Goal: Task Accomplishment & Management: Use online tool/utility

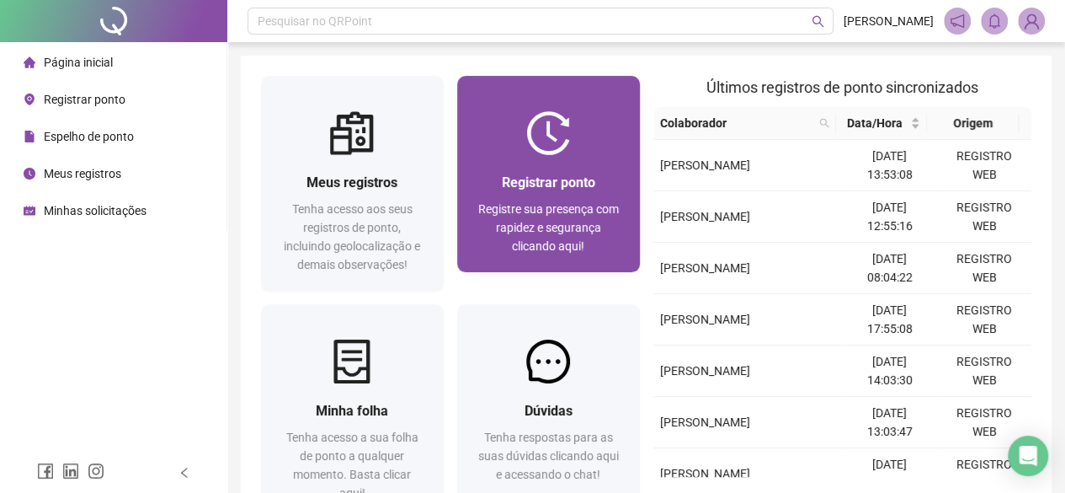
click at [565, 164] on div "Registrar ponto Registre sua presença com rapidez e segurança clicando aqui!" at bounding box center [548, 213] width 183 height 117
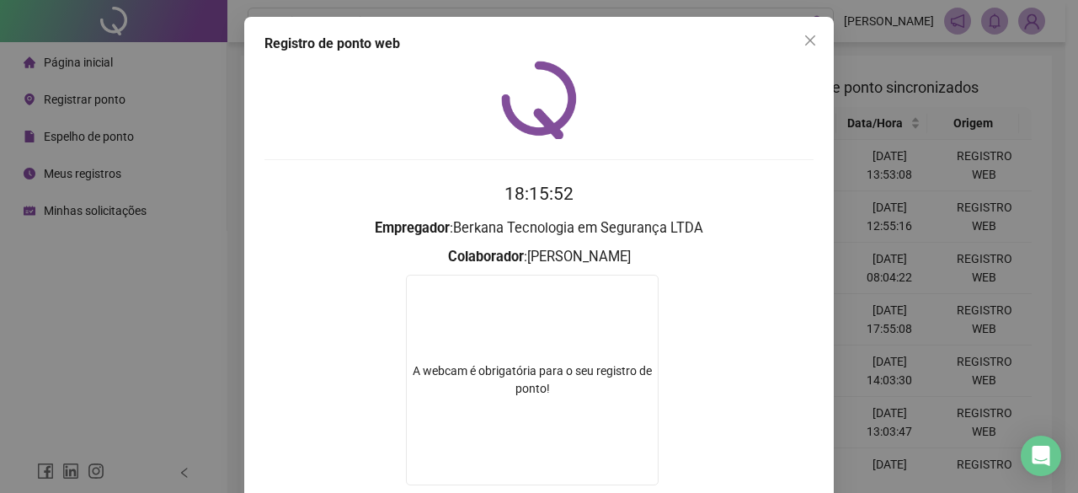
scroll to position [108, 0]
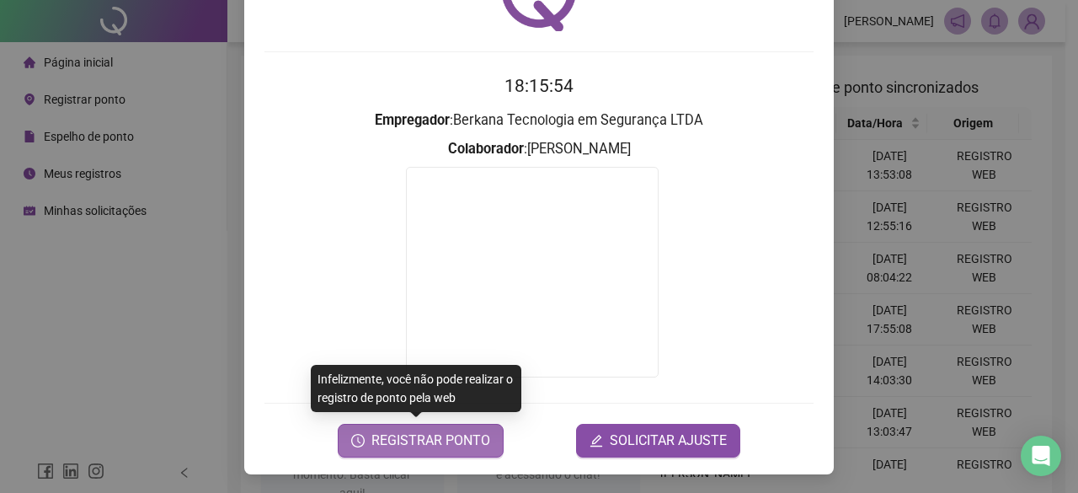
click at [445, 441] on span "REGISTRAR PONTO" at bounding box center [430, 440] width 119 height 20
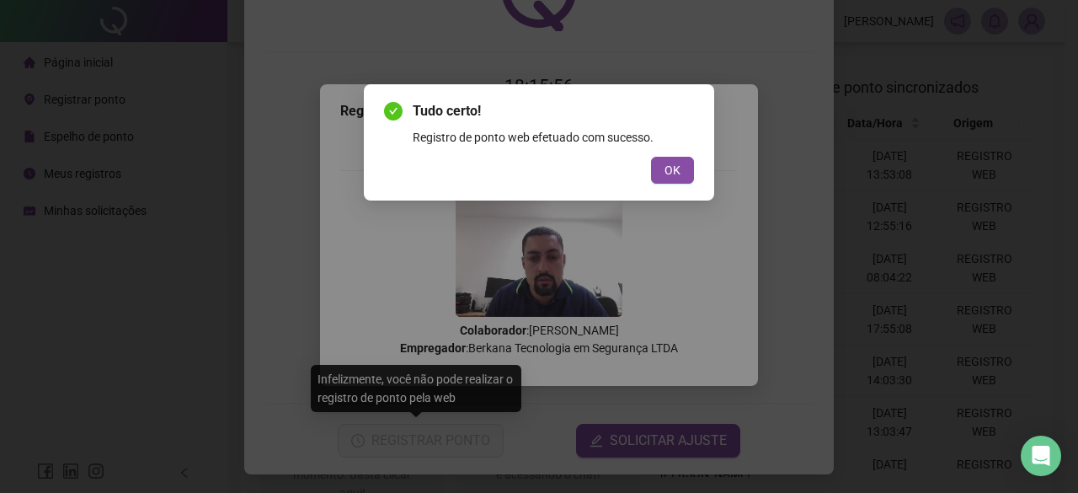
click at [645, 174] on div "OK" at bounding box center [539, 170] width 310 height 27
click at [667, 173] on span "OK" at bounding box center [673, 170] width 16 height 19
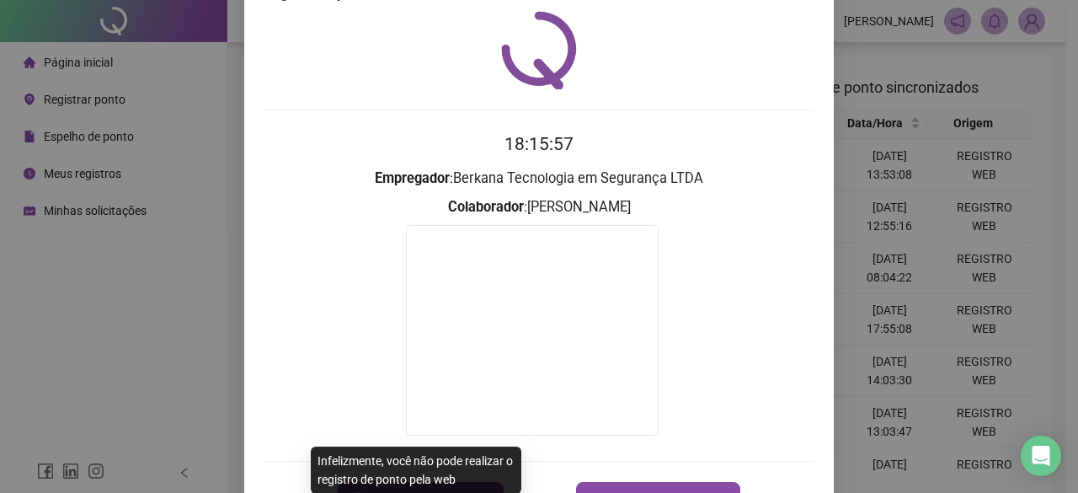
scroll to position [24, 0]
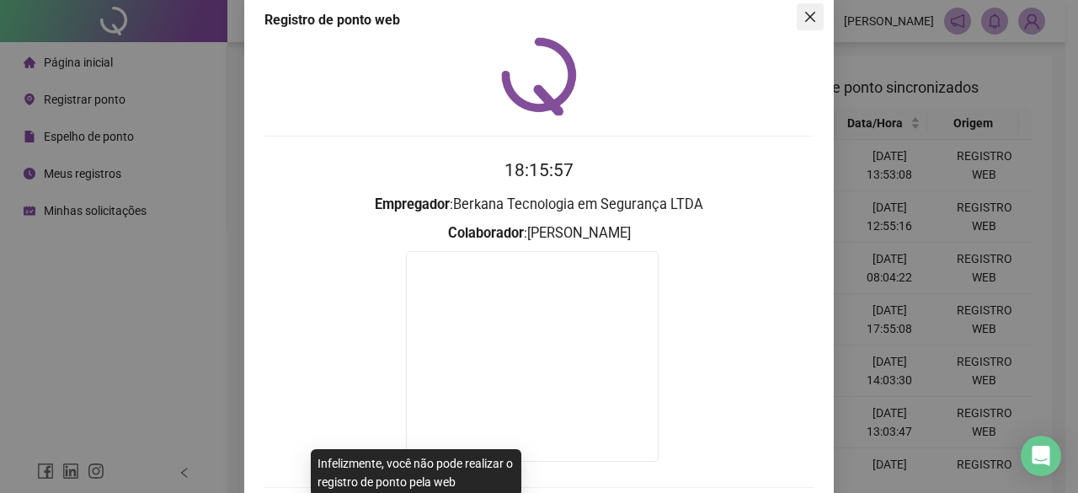
click at [805, 20] on icon "close" at bounding box center [810, 16] width 13 height 13
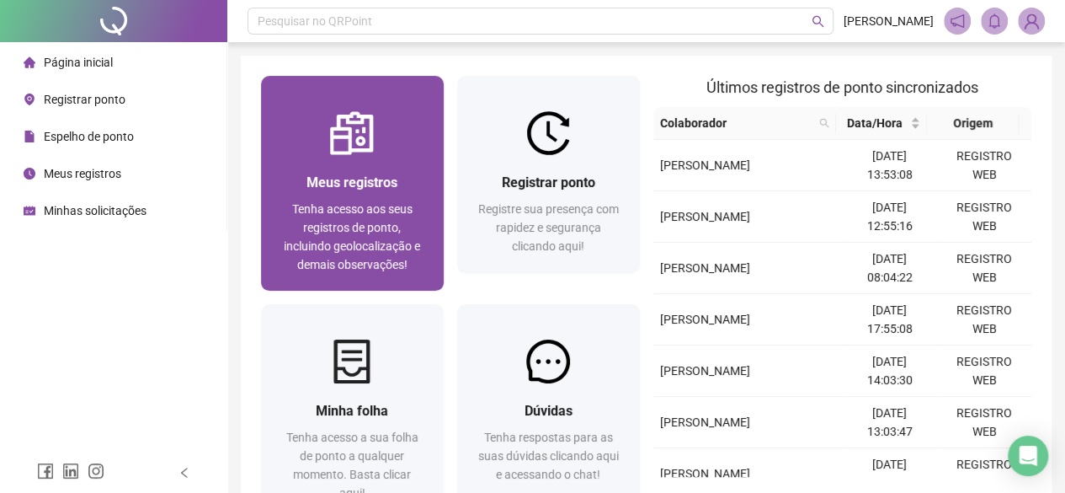
click at [373, 238] on span "Tenha acesso aos seus registros de ponto, incluindo geolocalização e demais obs…" at bounding box center [352, 236] width 136 height 69
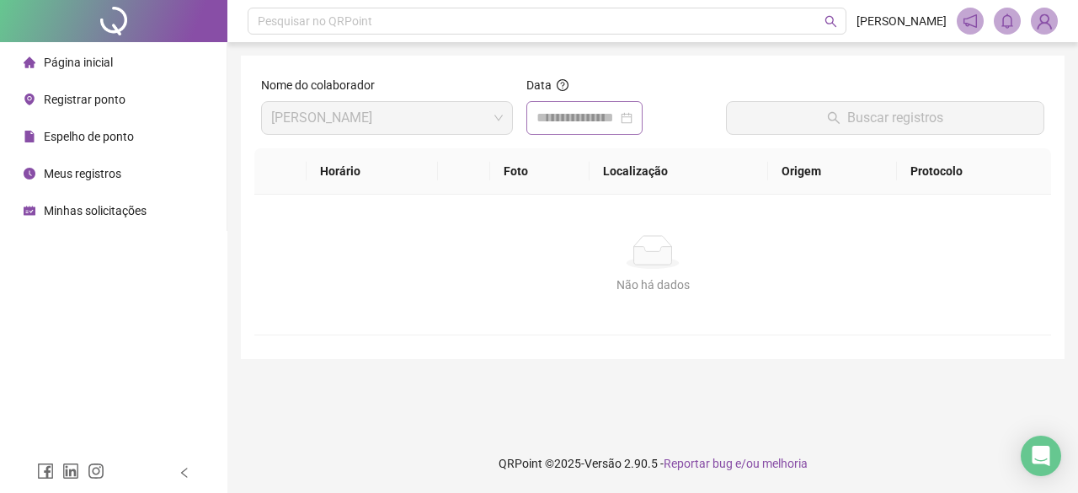
click at [633, 115] on div at bounding box center [585, 118] width 96 height 20
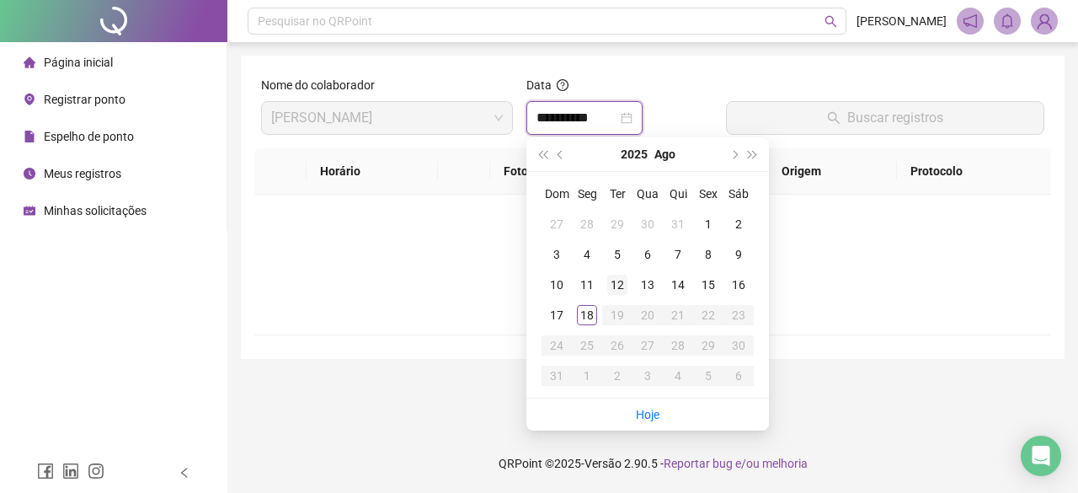
type input "**********"
click at [643, 418] on link "Hoje" at bounding box center [648, 414] width 24 height 13
type input "**********"
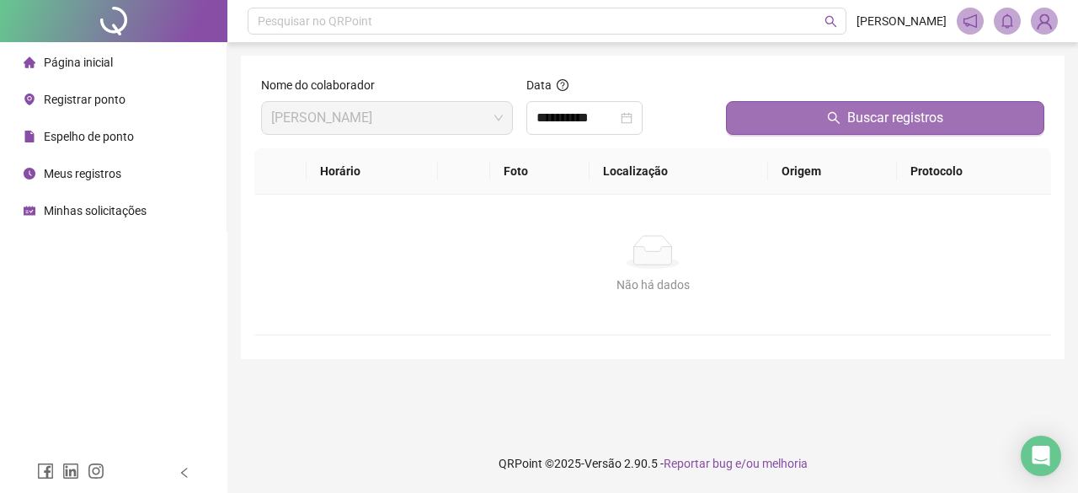
click at [850, 101] on div "Buscar registros" at bounding box center [885, 105] width 318 height 59
click at [838, 125] on button "Buscar registros" at bounding box center [885, 118] width 318 height 34
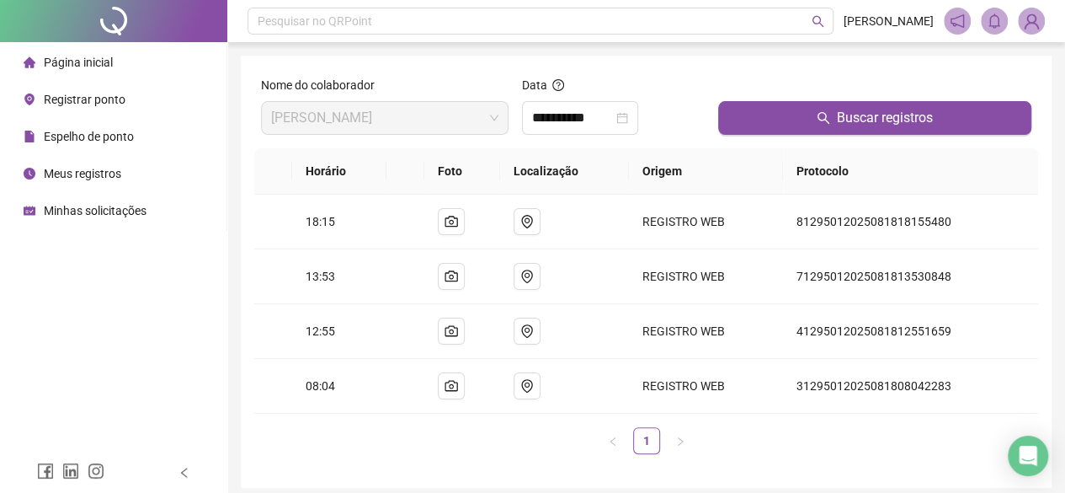
click at [1033, 23] on img at bounding box center [1031, 20] width 25 height 25
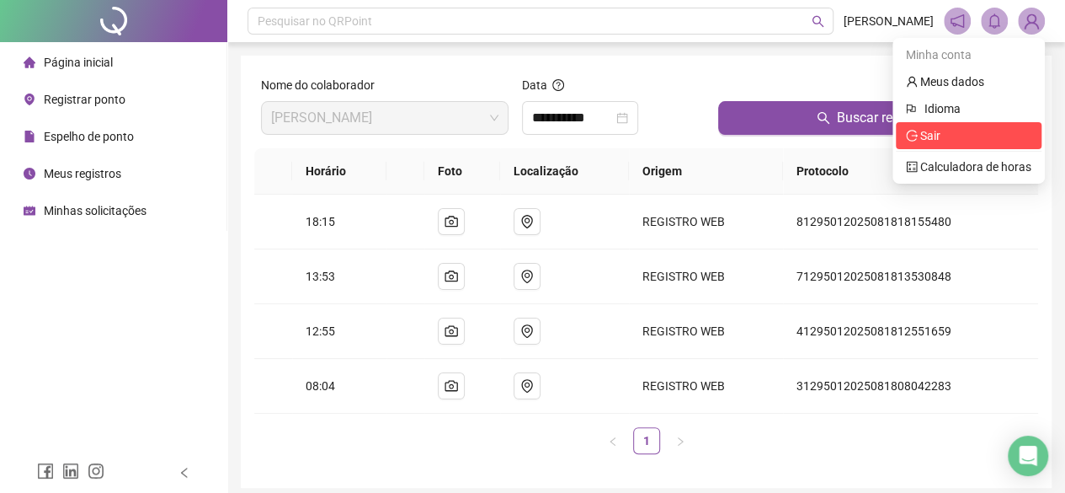
click at [916, 137] on icon "logout" at bounding box center [912, 136] width 12 height 12
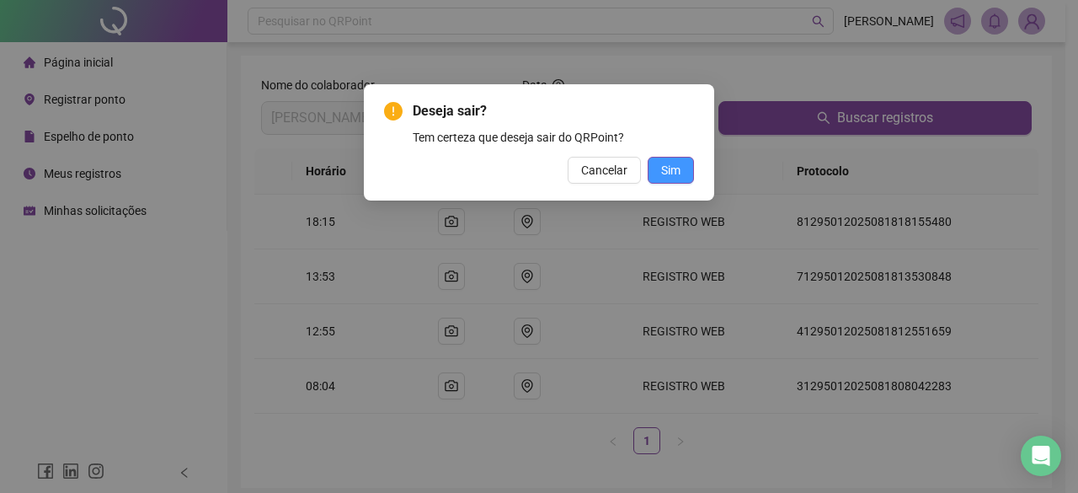
click at [657, 172] on button "Sim" at bounding box center [671, 170] width 46 height 27
